Goal: Task Accomplishment & Management: Complete application form

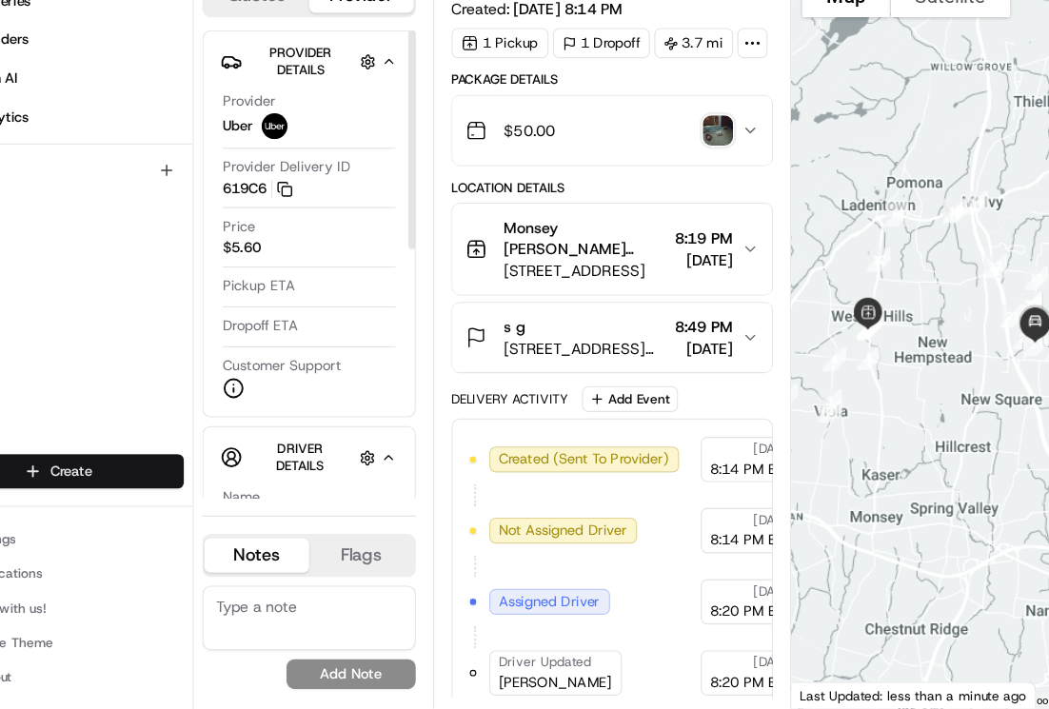
click at [126, 498] on html "Kapao (Monsey) [EMAIL_ADDRESS][DOMAIN_NAME] Toggle Sidebar Deliveries Providers…" at bounding box center [524, 354] width 1049 height 709
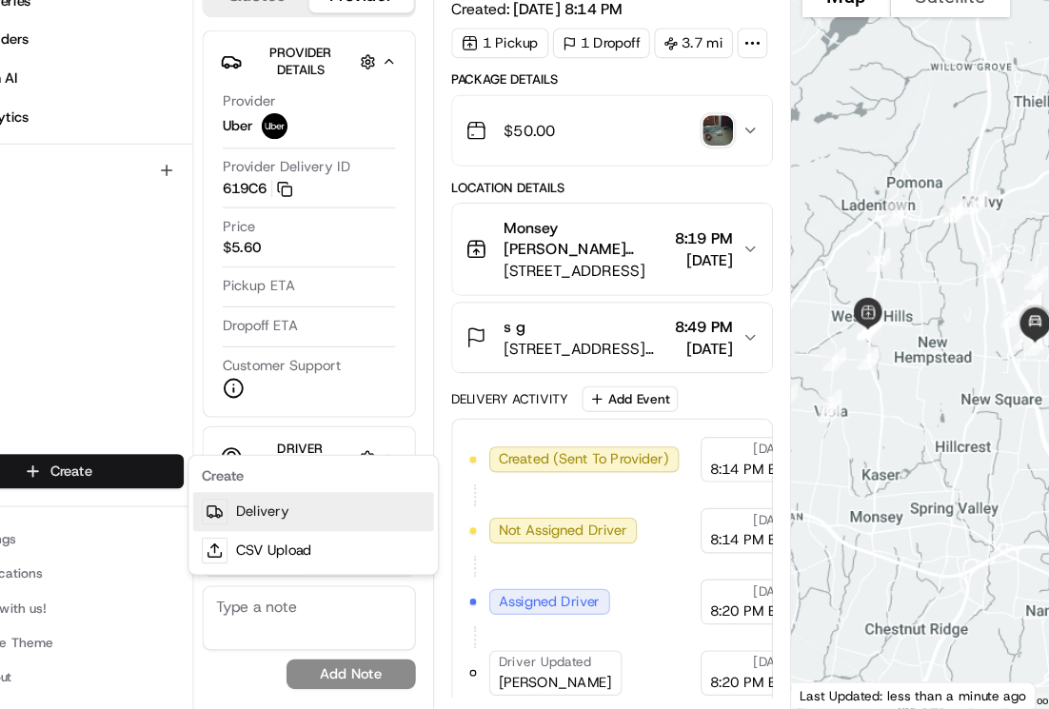
click at [331, 545] on link "Delivery" at bounding box center [344, 535] width 212 height 34
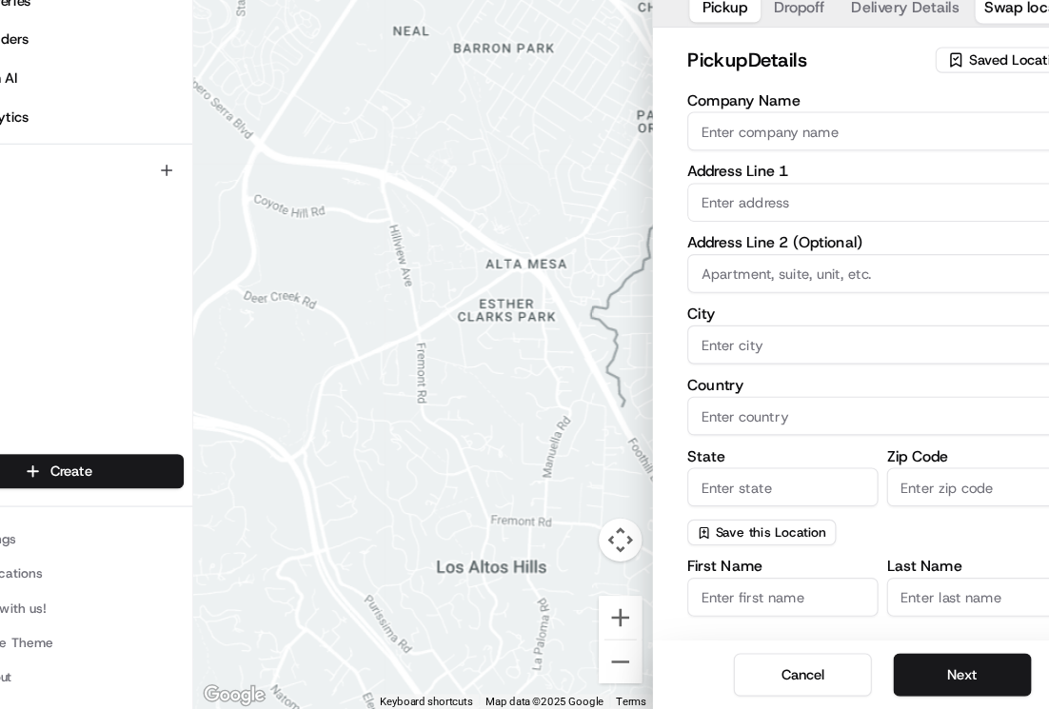
drag, startPoint x: 766, startPoint y: 189, endPoint x: 792, endPoint y: 217, distance: 39.1
click at [769, 192] on input "Company Name" at bounding box center [846, 199] width 345 height 34
type input "[PERSON_NAME]"
type input "455 NY-306"
type input "Monsey"
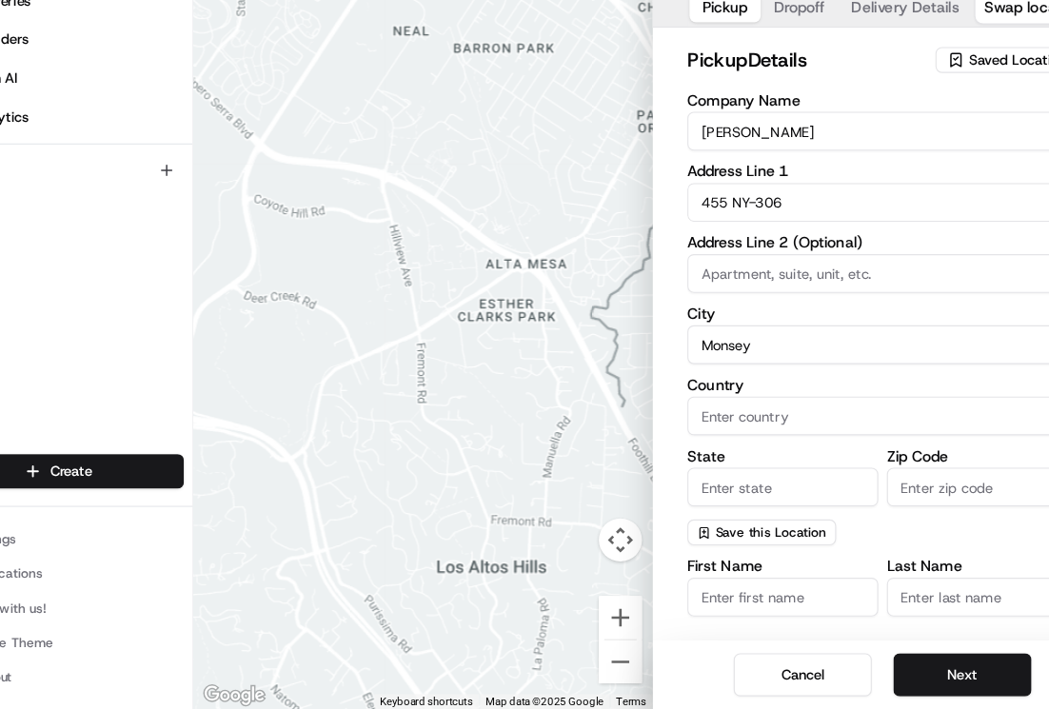
type input "[GEOGRAPHIC_DATA]"
type input "NY"
type input "10952"
type input "[PERSON_NAME]"
type input "[PHONE_NUMBER]"
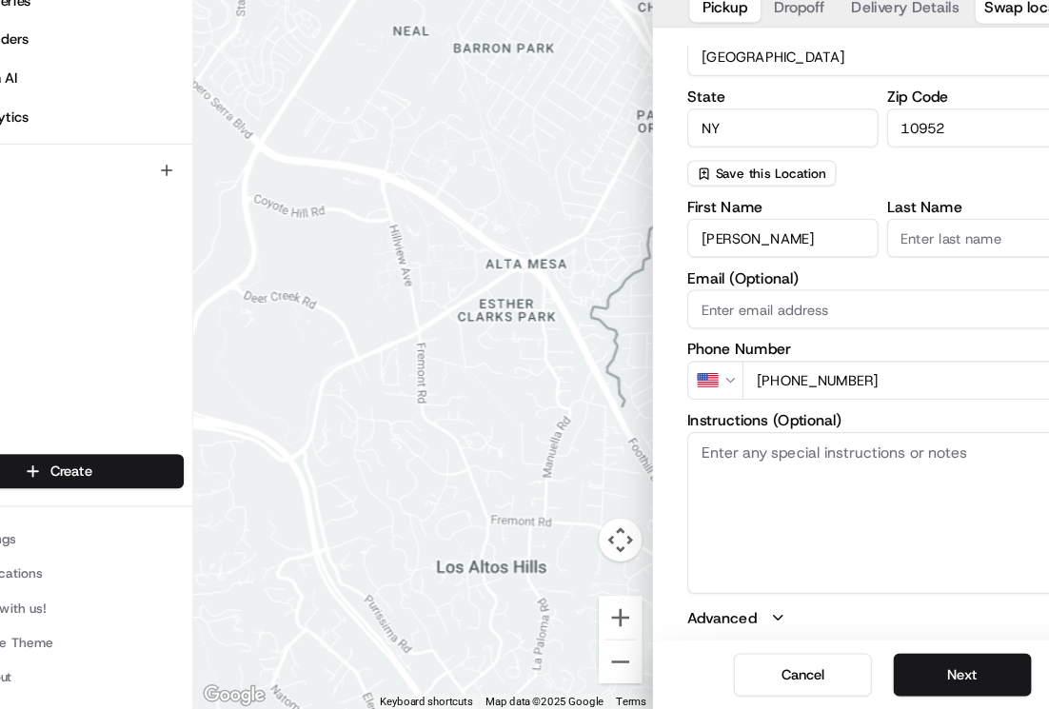
scroll to position [321, 0]
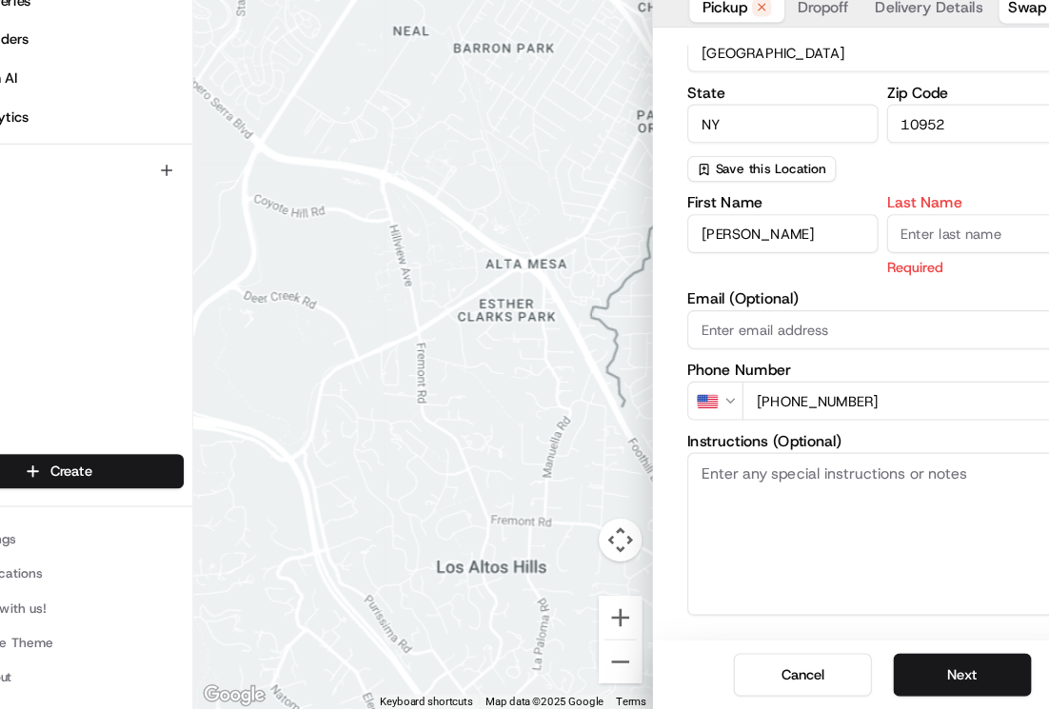
click at [854, 290] on input "Last Name" at bounding box center [934, 289] width 169 height 34
type input "Manager"
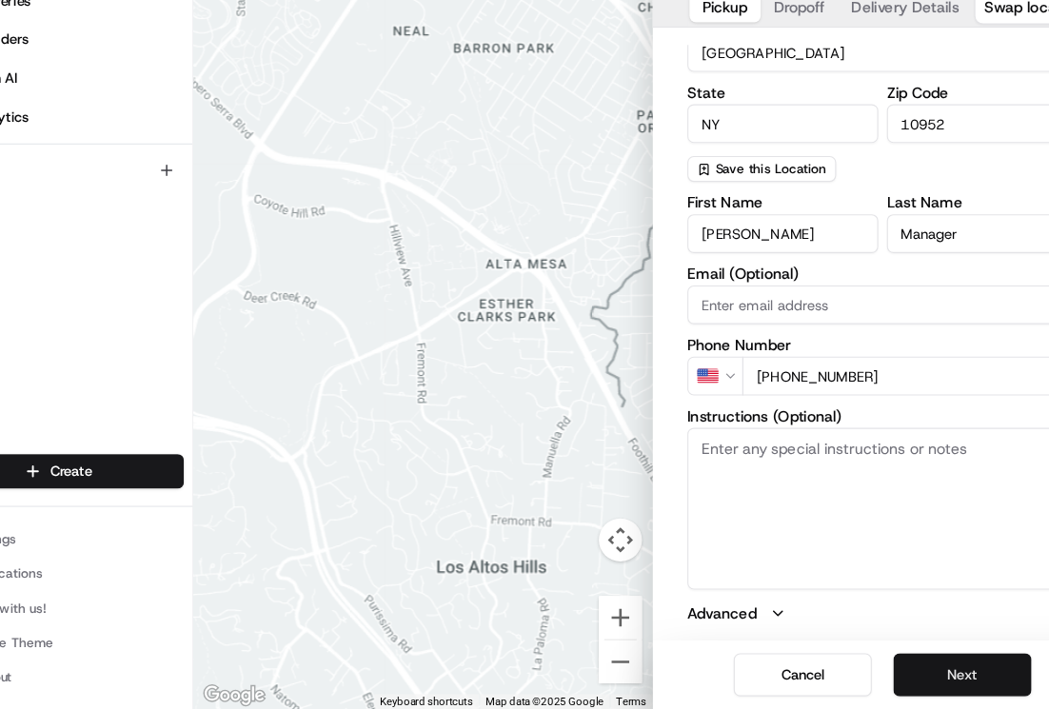
click at [928, 676] on button "Next" at bounding box center [917, 679] width 122 height 38
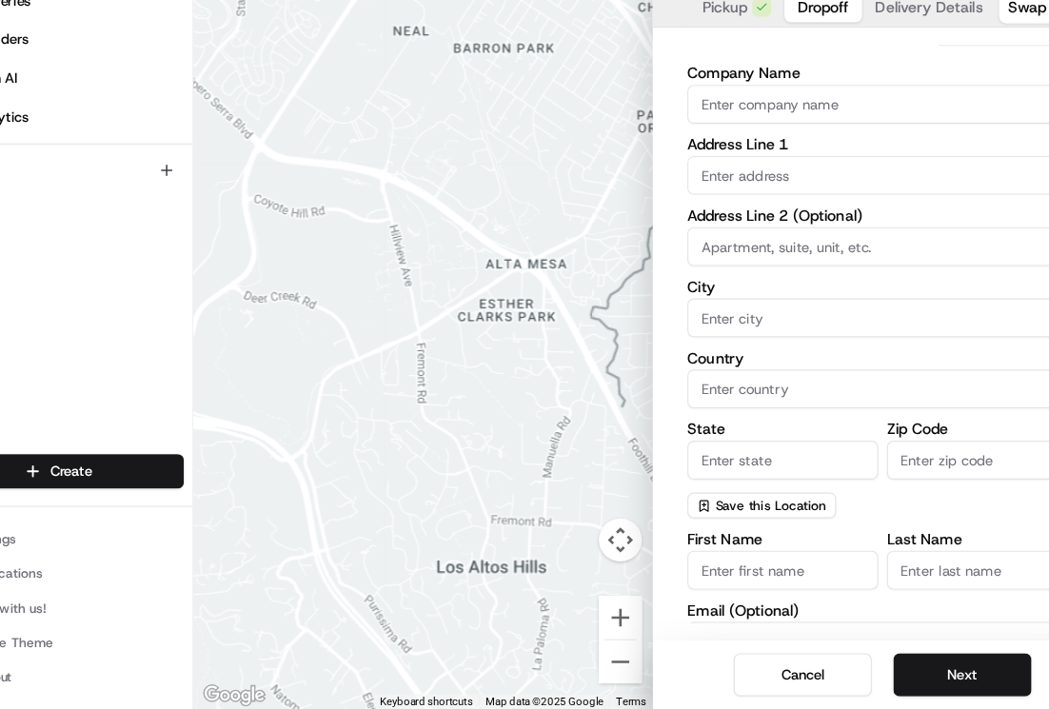
scroll to position [0, 0]
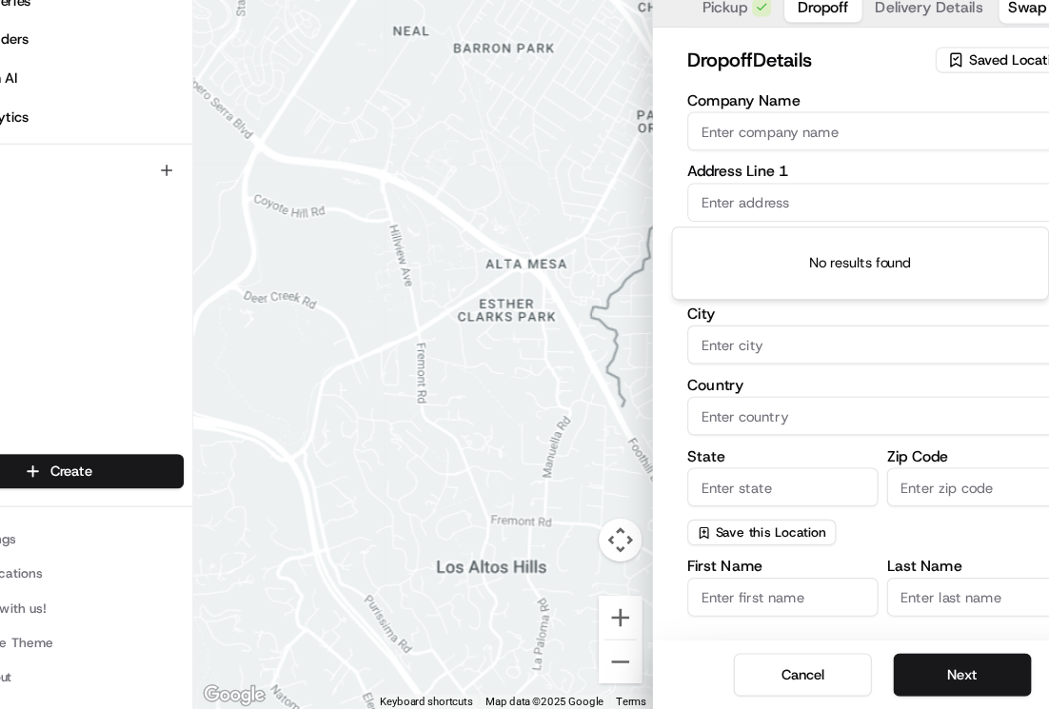
click at [788, 268] on input "text" at bounding box center [846, 262] width 345 height 34
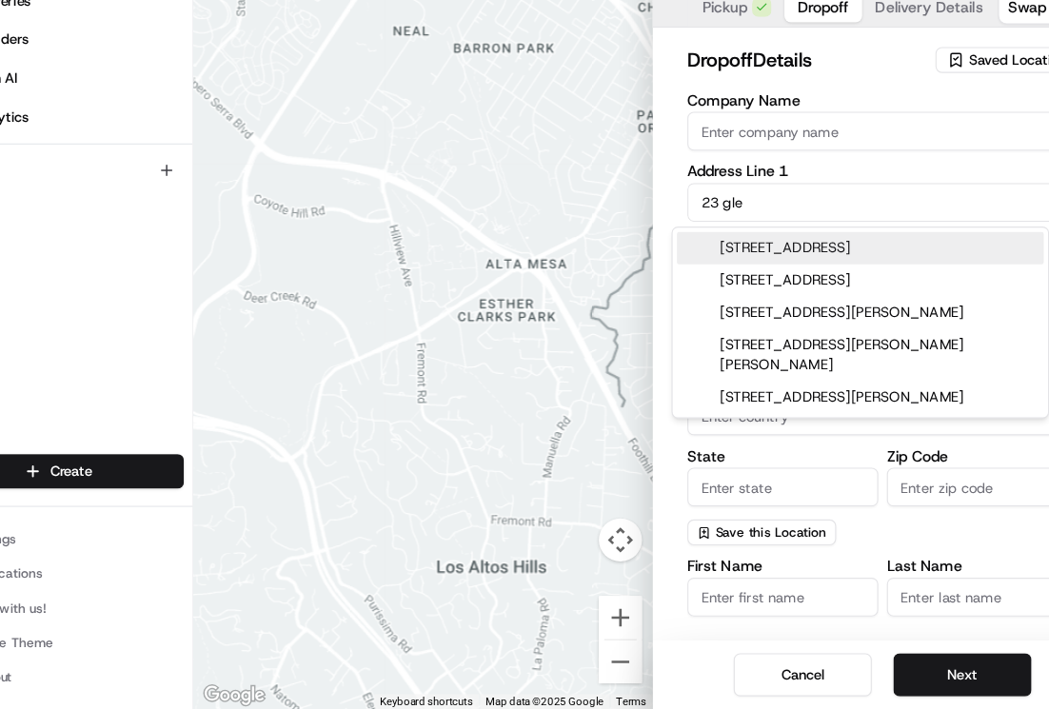
click at [855, 304] on div "[STREET_ADDRESS]" at bounding box center [827, 302] width 324 height 29
type input "[STREET_ADDRESS]"
type input "Monsey"
type input "[GEOGRAPHIC_DATA]"
type input "NY"
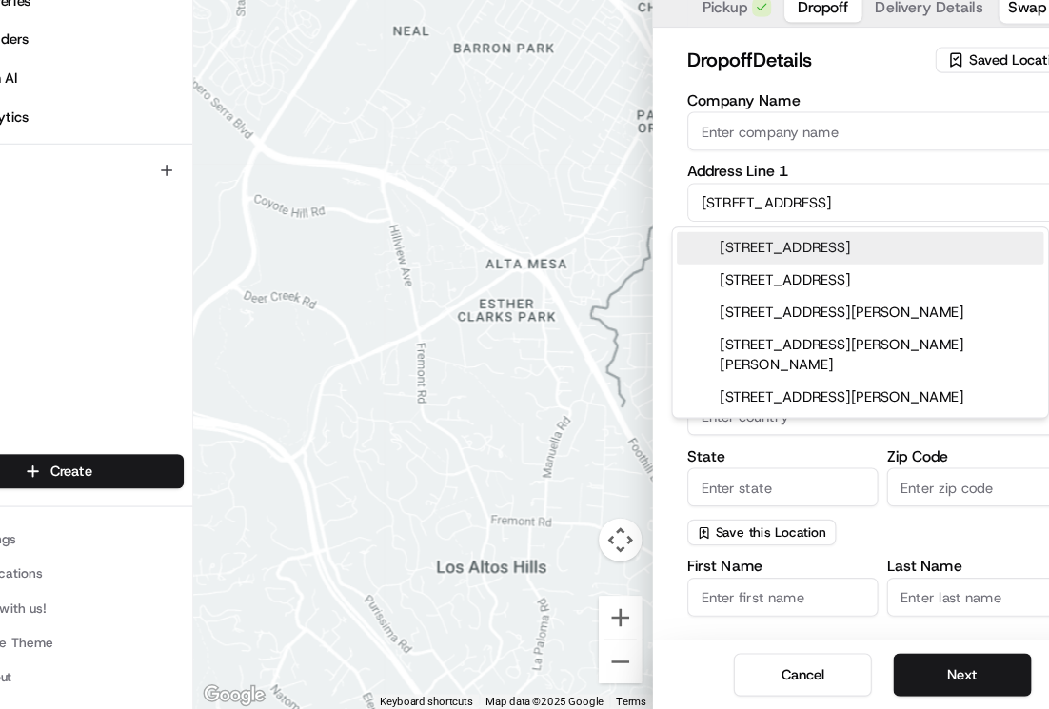
type input "10952"
type input "[STREET_ADDRESS]"
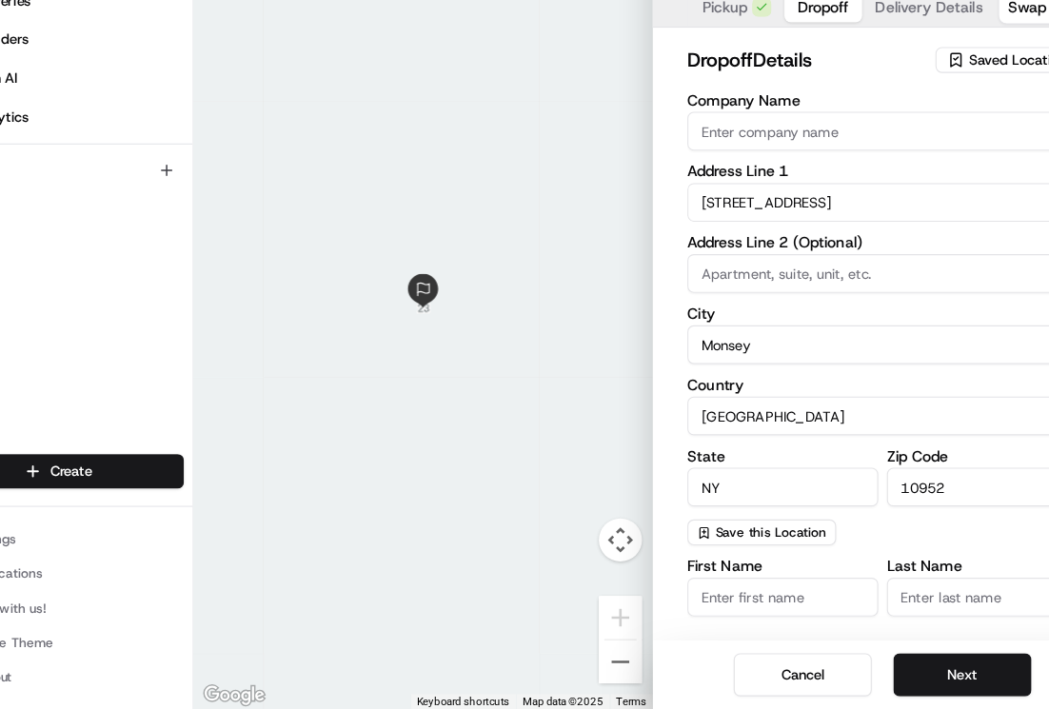
scroll to position [251, 0]
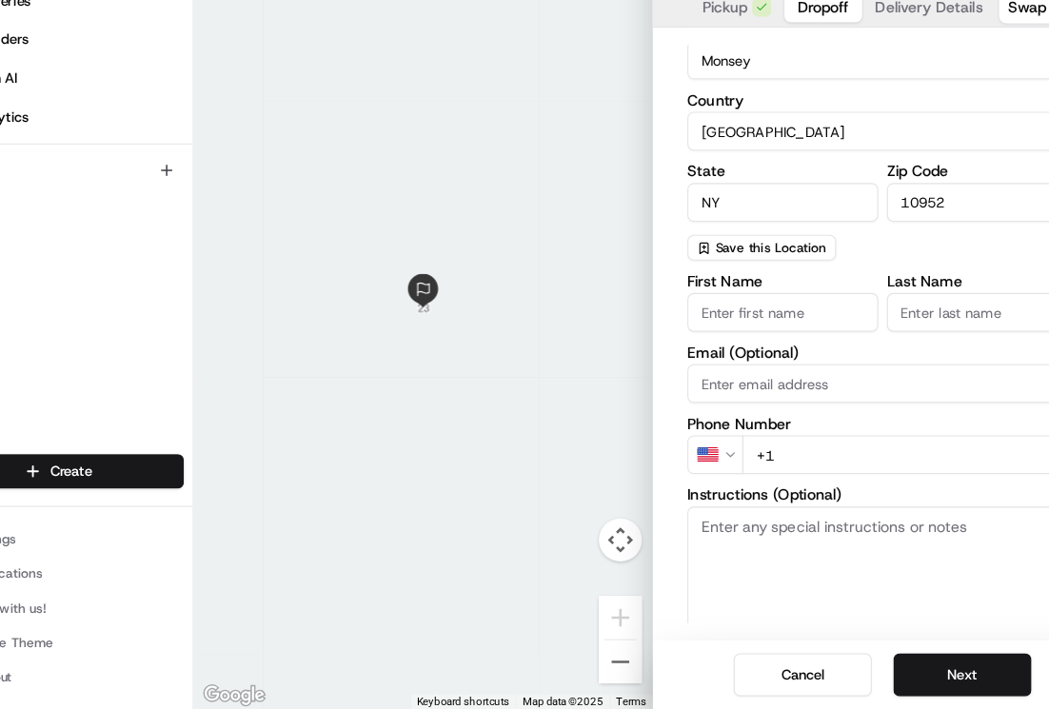
click at [776, 358] on input "First Name" at bounding box center [758, 359] width 169 height 34
type input "[PERSON_NAME]"
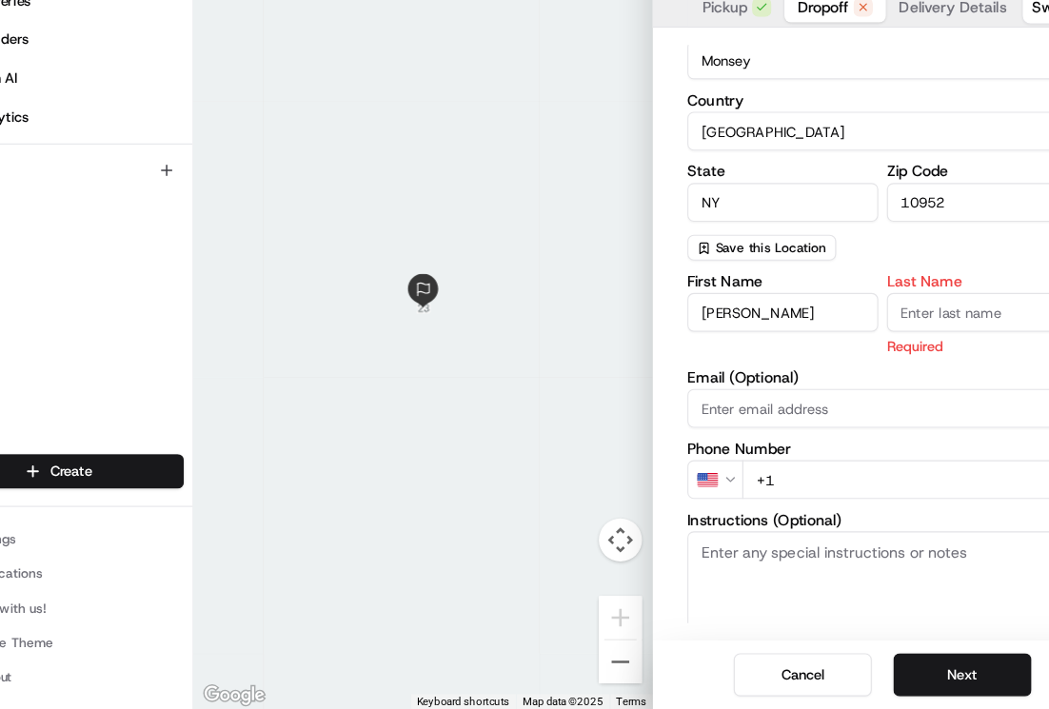
click at [909, 364] on input "Last Name" at bounding box center [934, 359] width 169 height 34
type input "[PERSON_NAME]"
click at [769, 510] on div "First Name [PERSON_NAME] Last Name [PERSON_NAME] Required Email (Optional) Phon…" at bounding box center [846, 526] width 345 height 402
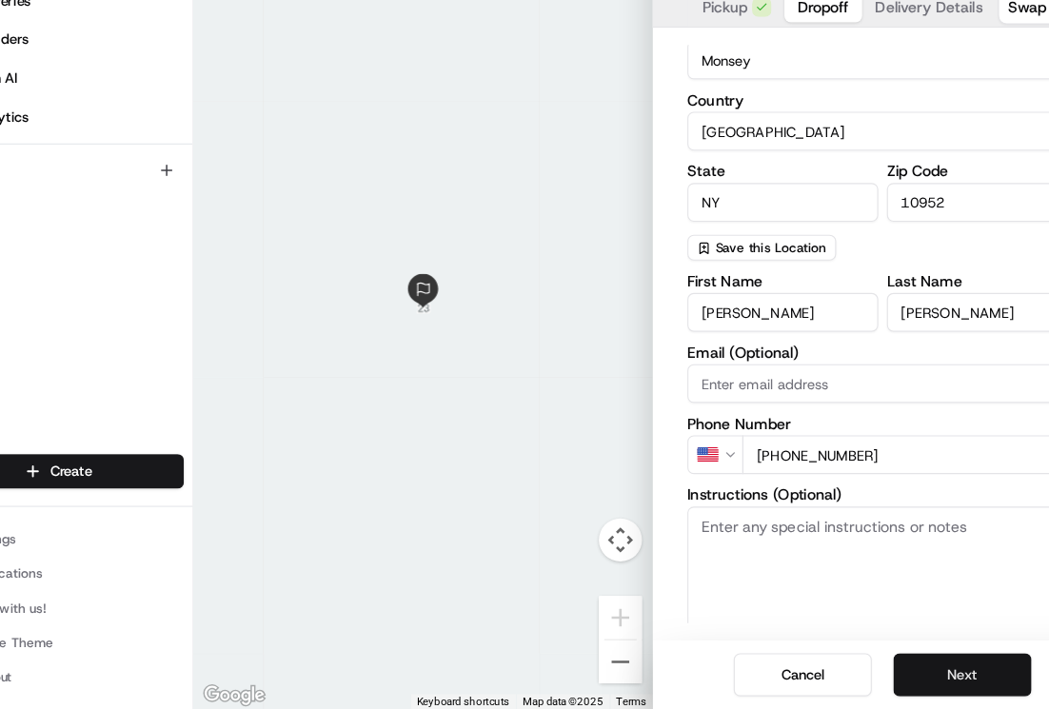
type input "[PHONE_NUMBER]"
click at [897, 674] on button "Next" at bounding box center [917, 679] width 122 height 38
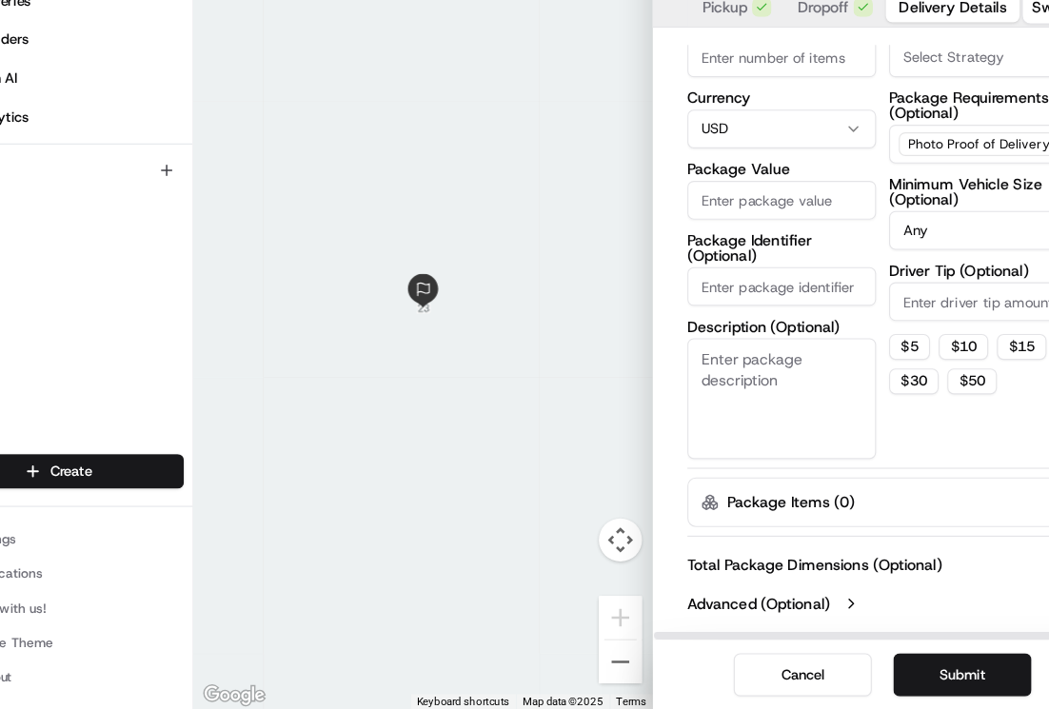
click at [762, 255] on input "Package Value" at bounding box center [757, 260] width 167 height 34
type input "156.78"
click at [935, 669] on button "Submit" at bounding box center [917, 679] width 122 height 38
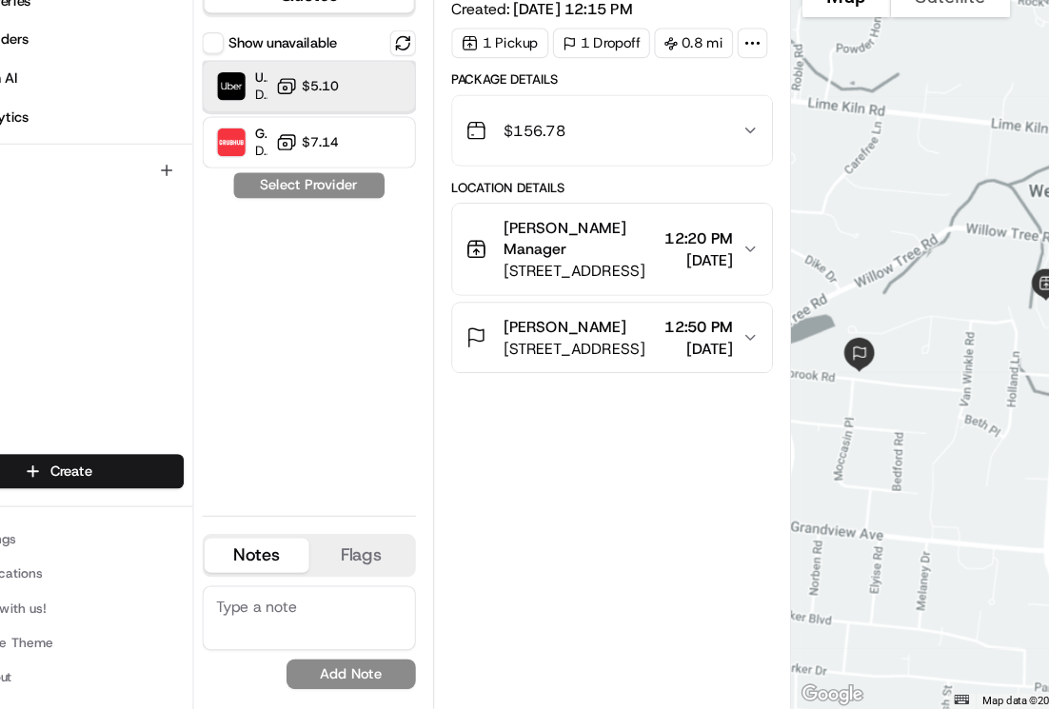
click at [386, 163] on div "Uber Dropoff ETA 30 minutes $5.10" at bounding box center [340, 159] width 189 height 46
click at [403, 250] on button "Assign Provider" at bounding box center [339, 246] width 135 height 23
